Goal: Task Accomplishment & Management: Manage account settings

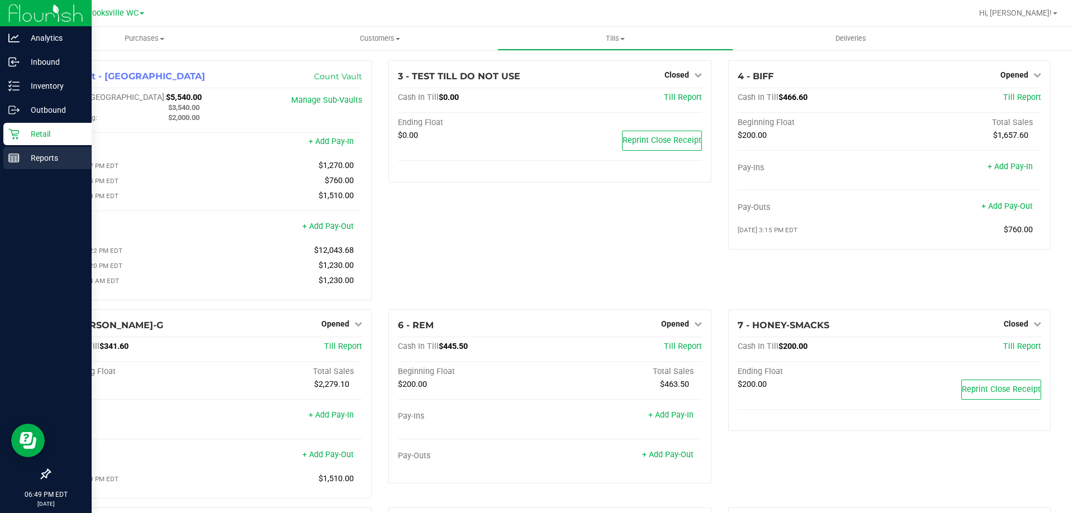
click at [23, 158] on p "Reports" at bounding box center [53, 157] width 67 height 13
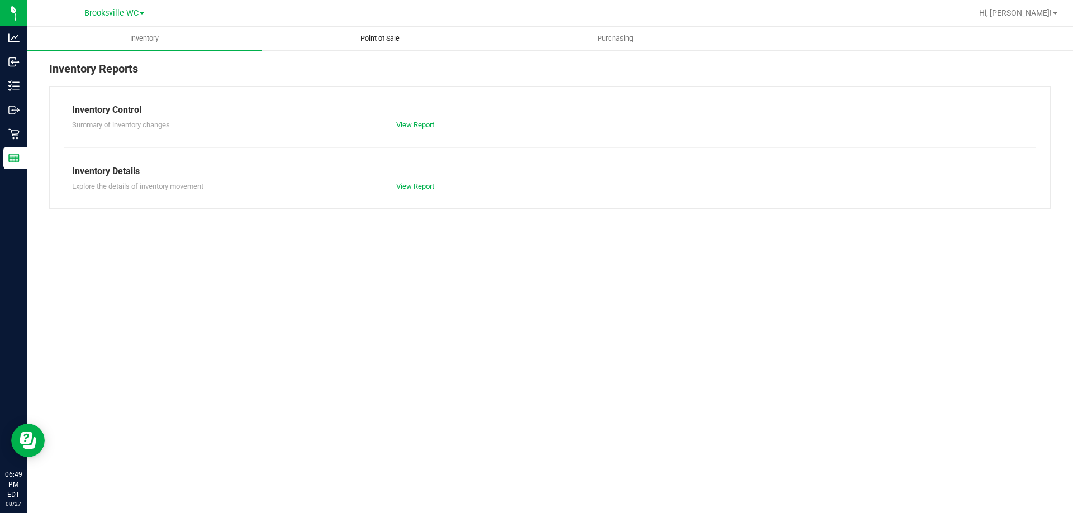
click at [399, 34] on span "Point of Sale" at bounding box center [379, 39] width 69 height 10
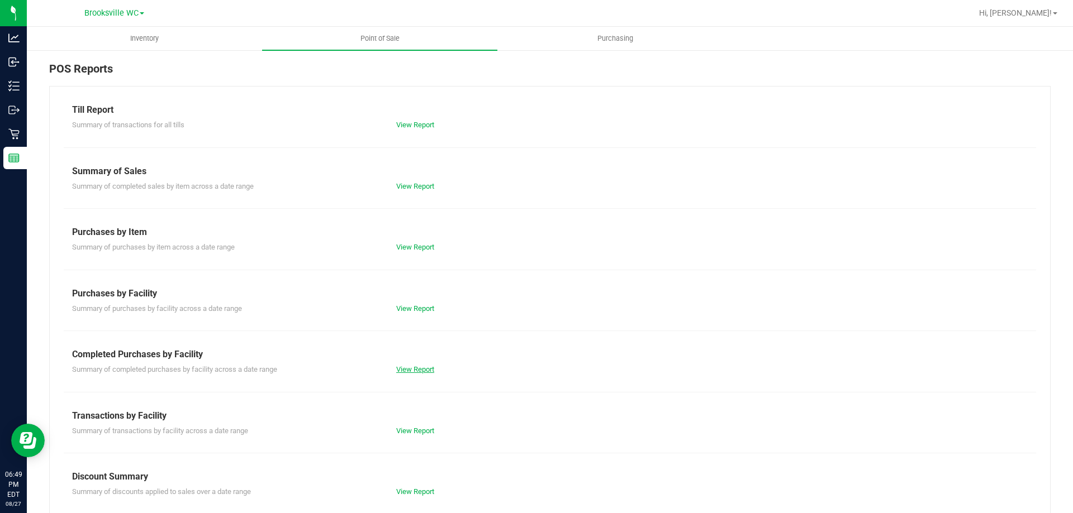
click at [414, 366] on link "View Report" at bounding box center [415, 369] width 38 height 8
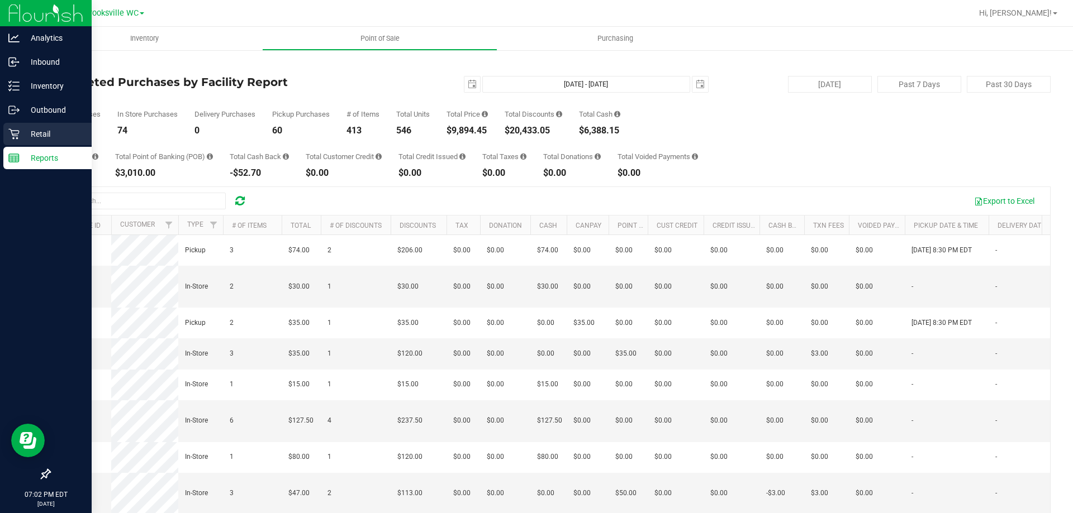
click at [18, 139] on icon at bounding box center [13, 133] width 11 height 11
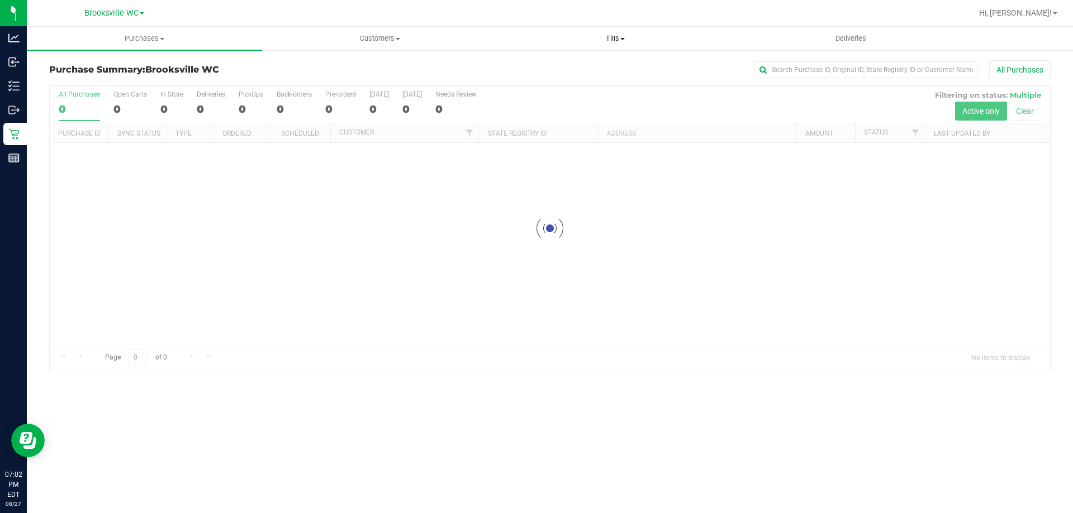
click at [626, 37] on span "Tills" at bounding box center [615, 39] width 234 height 10
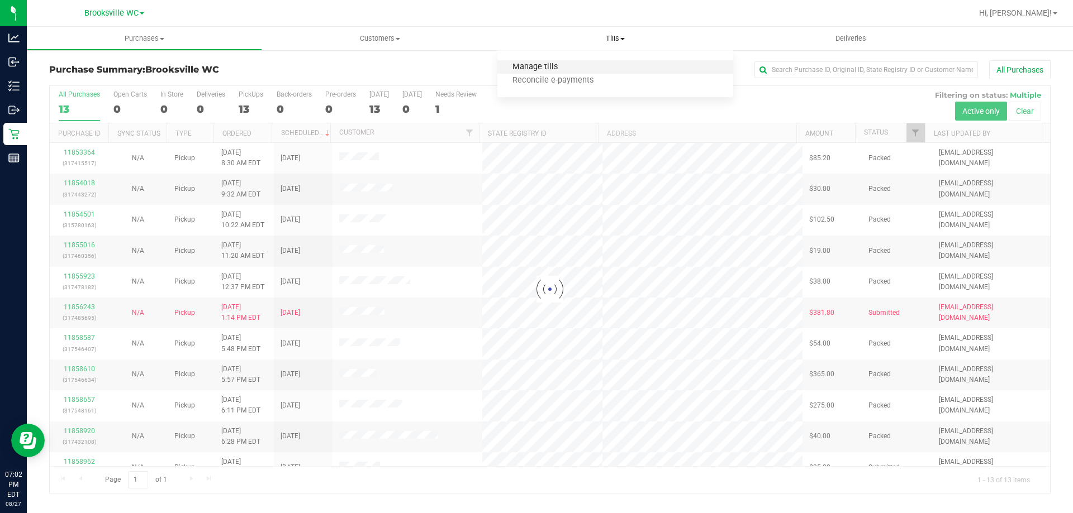
click at [558, 67] on span "Manage tills" at bounding box center [534, 67] width 75 height 9
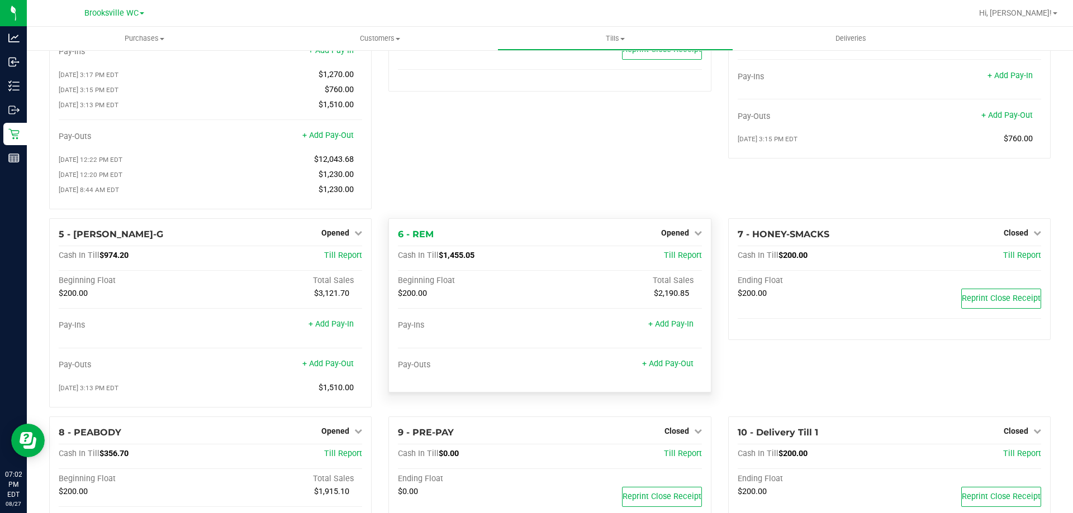
scroll to position [210, 0]
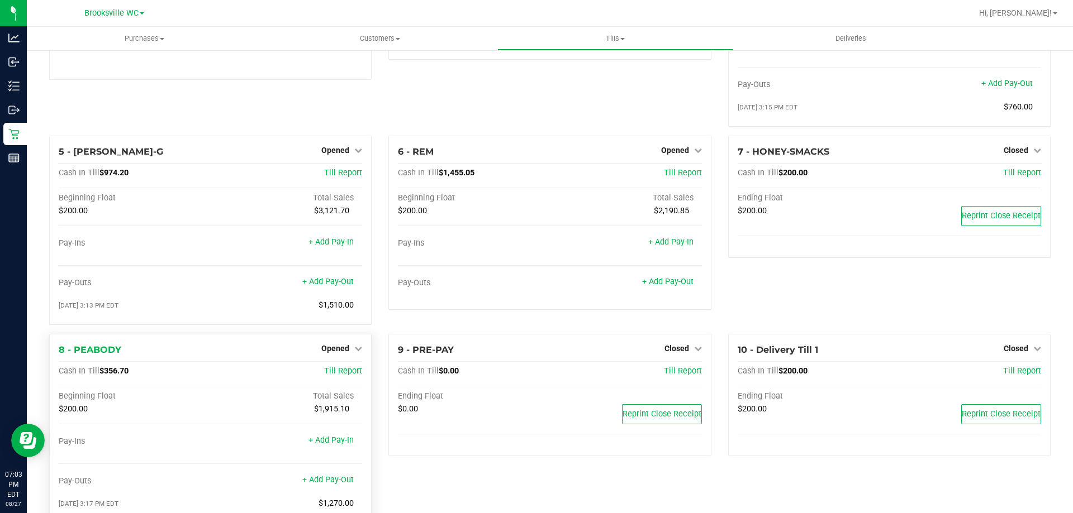
scroll to position [124, 0]
click at [340, 342] on div "Opened" at bounding box center [341, 347] width 41 height 13
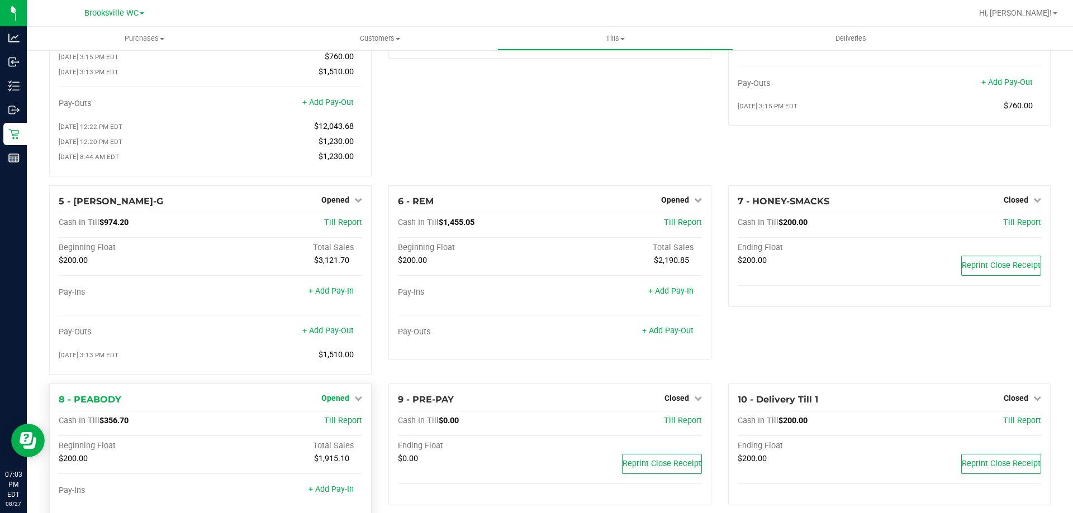
click at [345, 401] on span "Opened" at bounding box center [335, 398] width 28 height 9
click at [349, 425] on link "Close Till" at bounding box center [337, 421] width 30 height 9
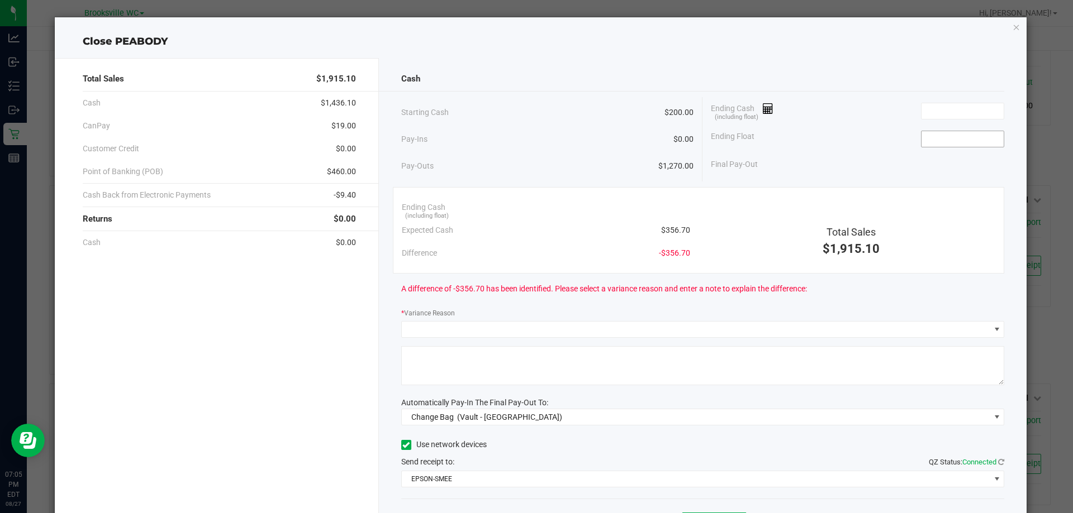
click at [932, 137] on input at bounding box center [962, 139] width 82 height 16
type input "$200.00"
click at [926, 117] on input at bounding box center [962, 111] width 82 height 16
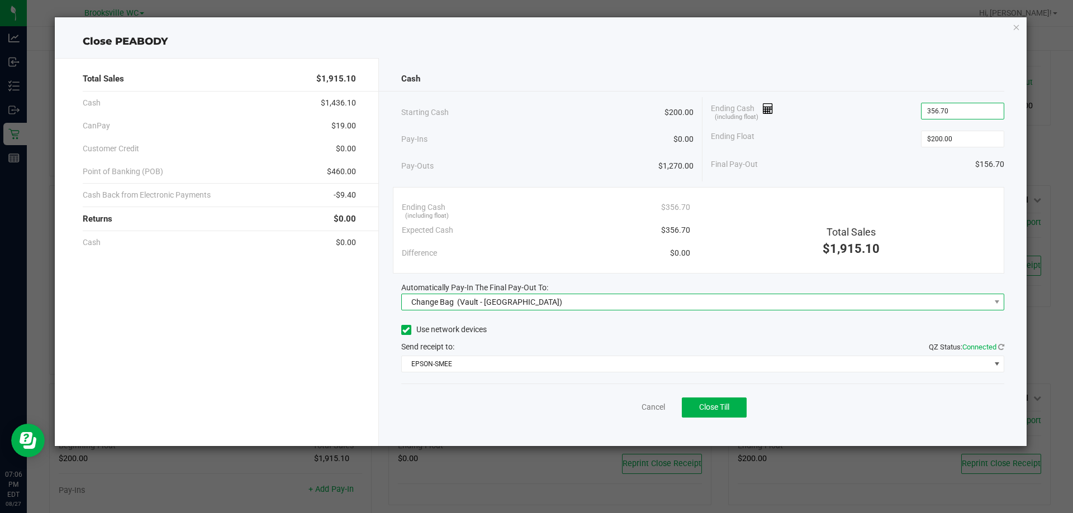
type input "$356.70"
click at [506, 300] on span "(Vault - Brooksville)" at bounding box center [509, 302] width 105 height 9
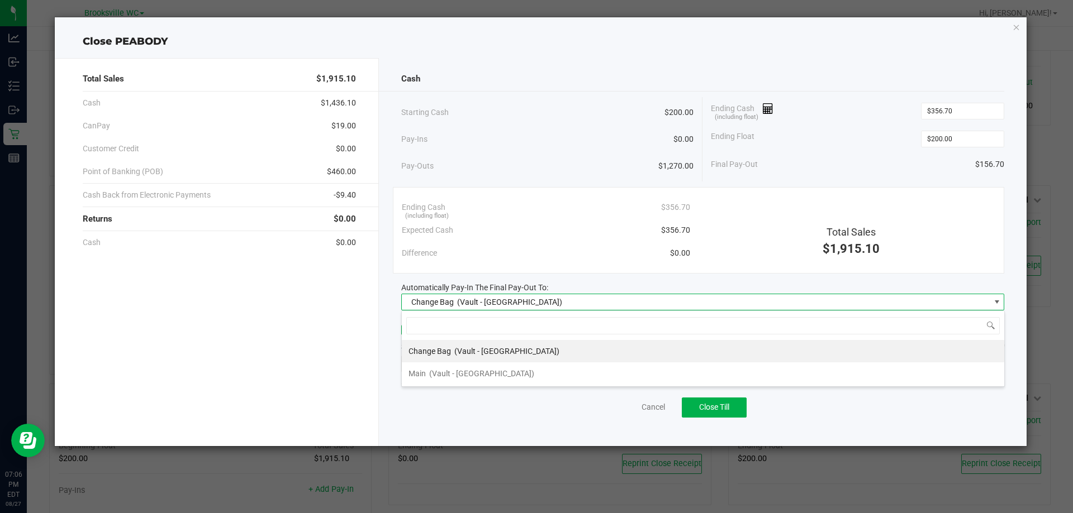
scroll to position [17, 603]
click at [477, 378] on span "(Vault - Brooksville)" at bounding box center [481, 373] width 105 height 9
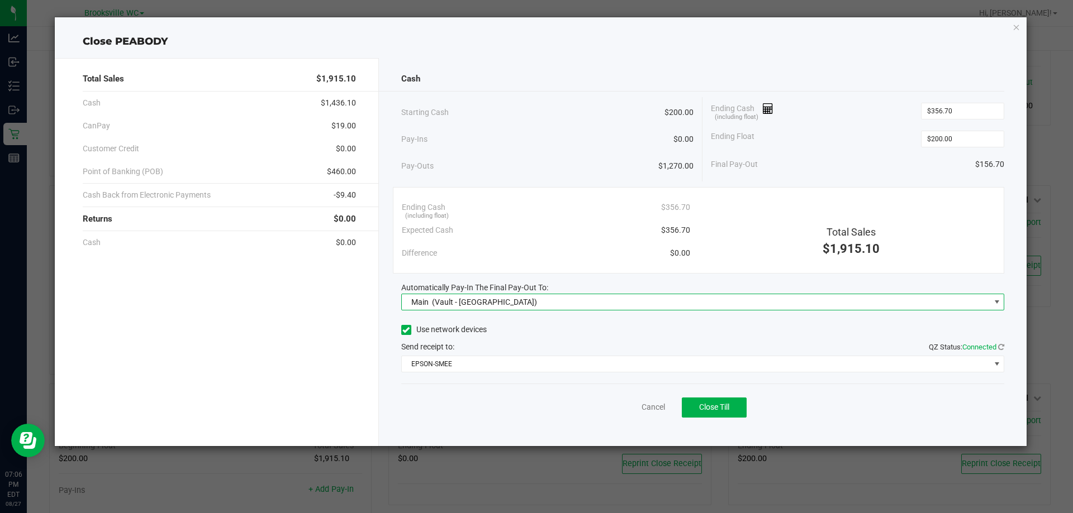
click at [538, 158] on div "Pay-Outs $1,270.00" at bounding box center [547, 166] width 293 height 31
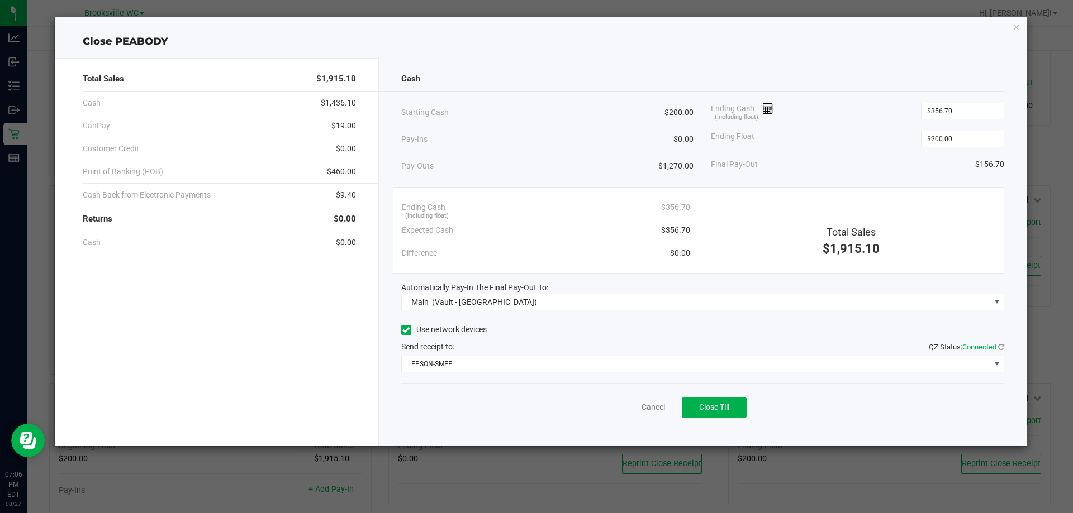
click at [635, 63] on div "Cash Starting Cash $200.00 Pay-Ins $0.00 Pay-Outs $1,270.00 Ending Cash (includ…" at bounding box center [703, 252] width 648 height 388
click at [732, 403] on button "Close Till" at bounding box center [714, 408] width 65 height 20
click at [1015, 26] on icon "button" at bounding box center [1016, 26] width 8 height 13
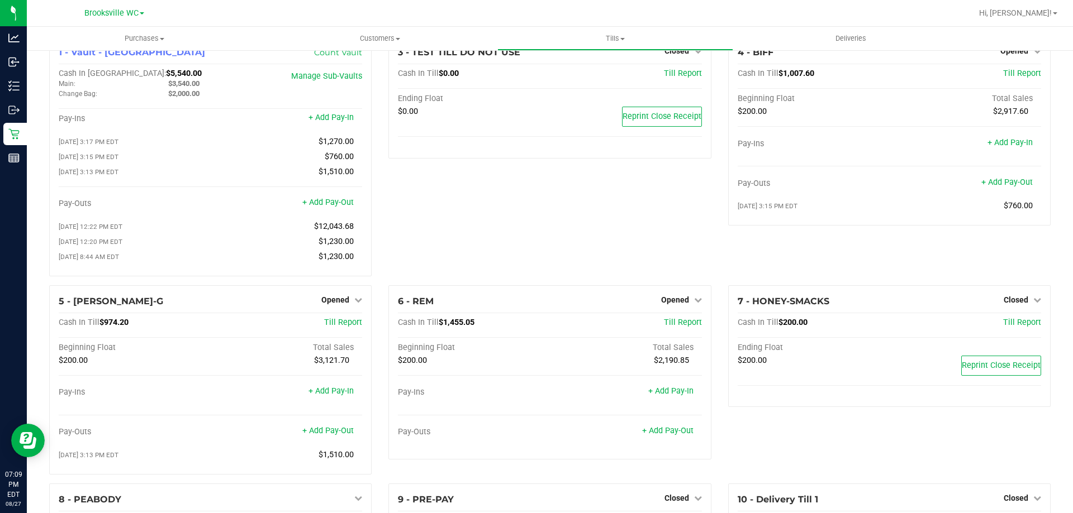
scroll to position [0, 0]
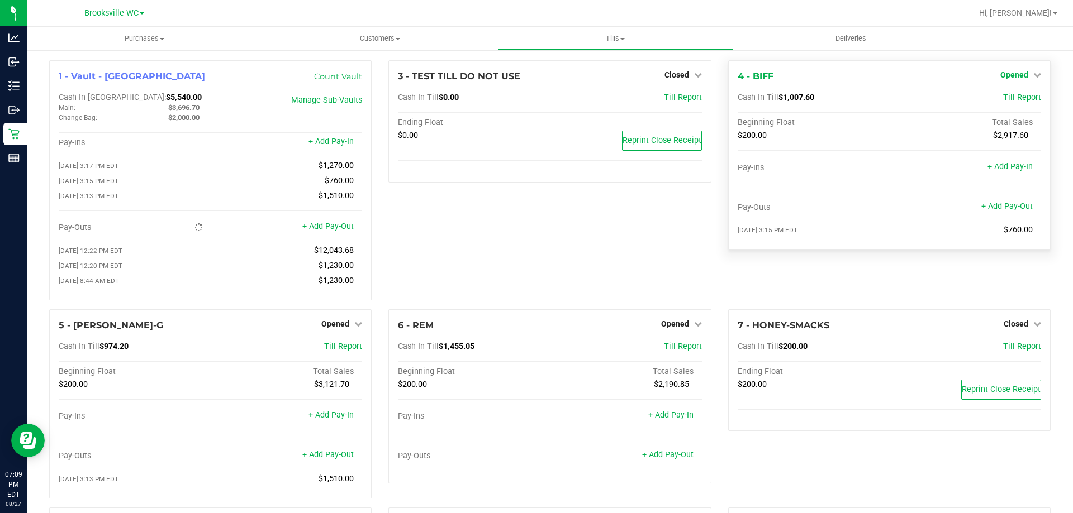
click at [1023, 75] on link "Opened" at bounding box center [1020, 74] width 41 height 9
click at [1011, 97] on link "Close Till" at bounding box center [1015, 98] width 30 height 9
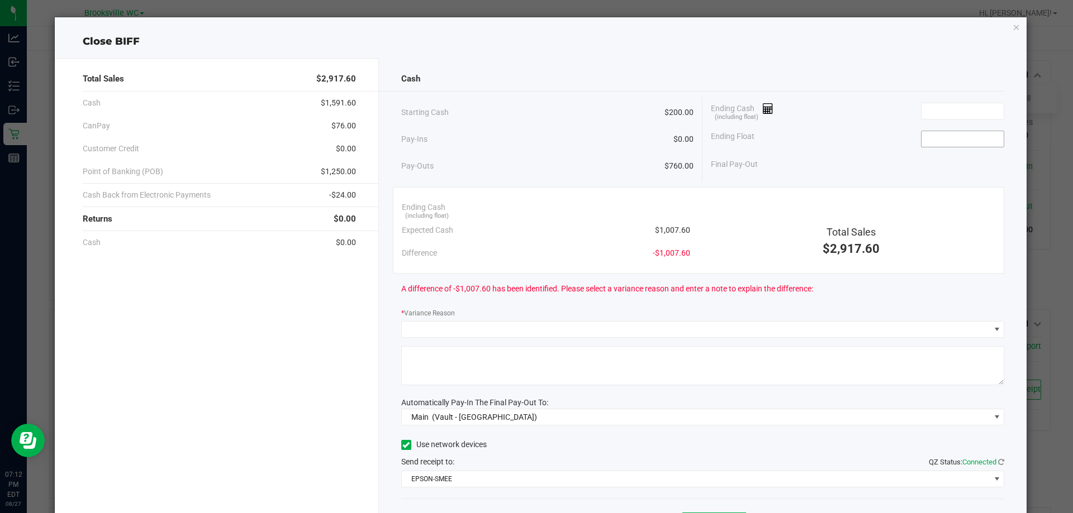
click at [931, 146] on input at bounding box center [962, 139] width 82 height 16
type input "$200.00"
click at [948, 112] on input at bounding box center [962, 111] width 82 height 16
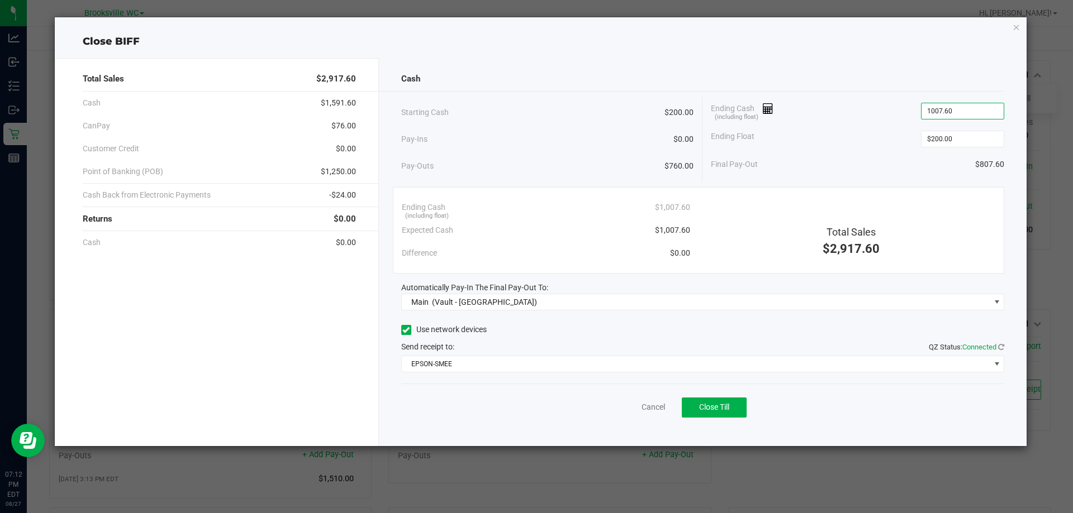
type input "$1,007.60"
click at [944, 89] on div "Cash" at bounding box center [702, 79] width 603 height 24
click at [733, 399] on button "Close Till" at bounding box center [714, 408] width 65 height 20
click at [1017, 28] on icon "button" at bounding box center [1016, 26] width 8 height 13
